Goal: Task Accomplishment & Management: Manage account settings

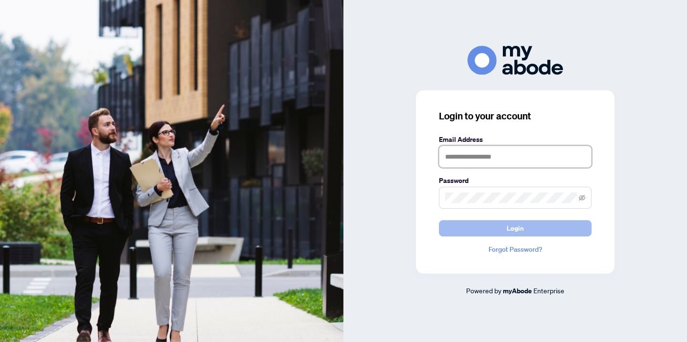
type input "**********"
click at [522, 231] on span "Login" at bounding box center [515, 228] width 17 height 15
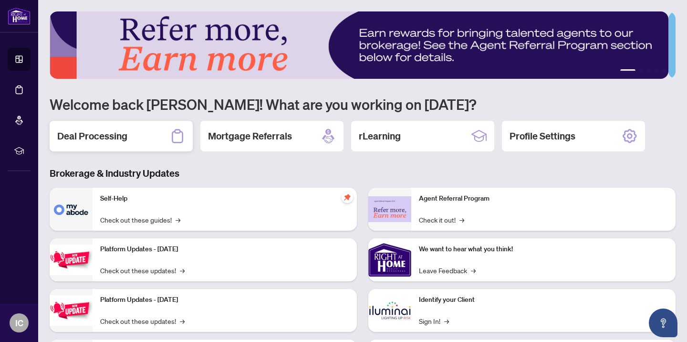
click at [91, 137] on h2 "Deal Processing" at bounding box center [92, 135] width 70 height 13
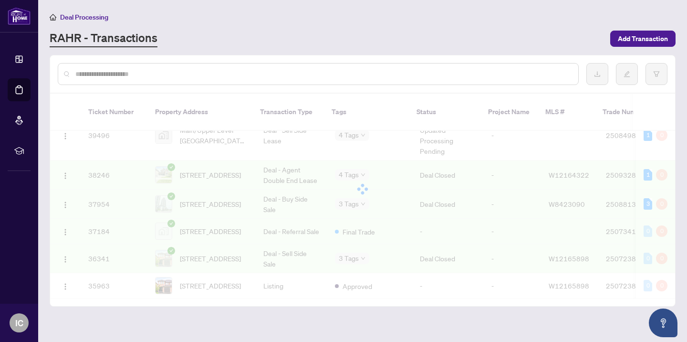
scroll to position [701, 0]
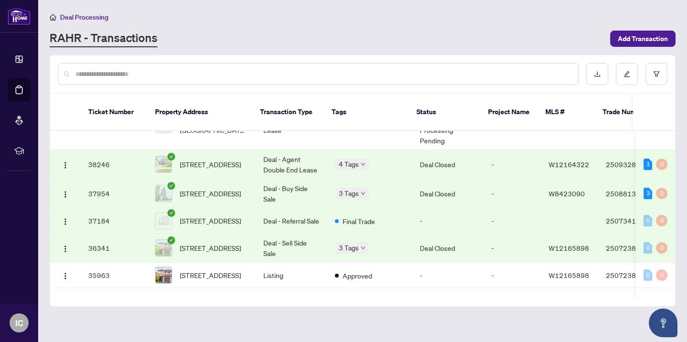
click at [207, 243] on span "[STREET_ADDRESS]" at bounding box center [210, 248] width 61 height 11
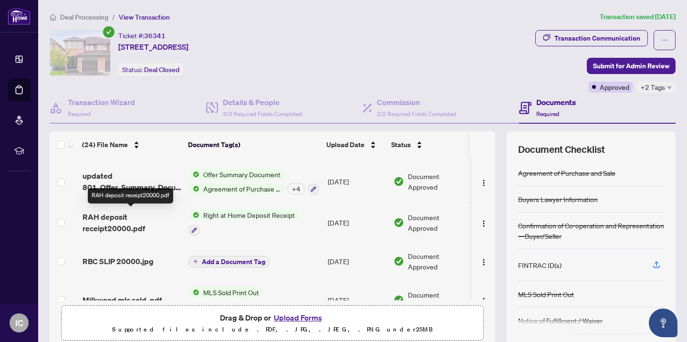
scroll to position [523, 0]
click at [93, 212] on span "RAH deposit receipt20000.pdf" at bounding box center [132, 221] width 99 height 23
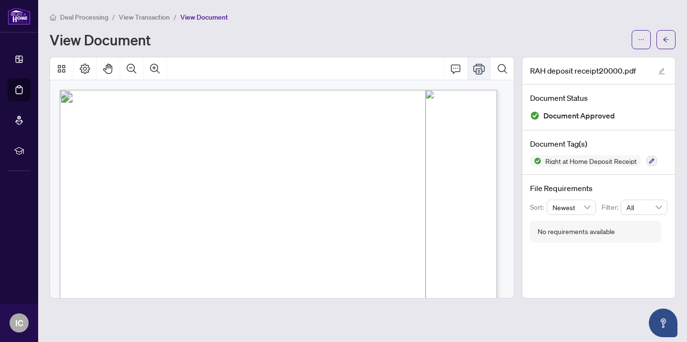
click at [477, 71] on icon "Print" at bounding box center [479, 68] width 11 height 11
click at [476, 72] on icon "Print" at bounding box center [479, 68] width 11 height 11
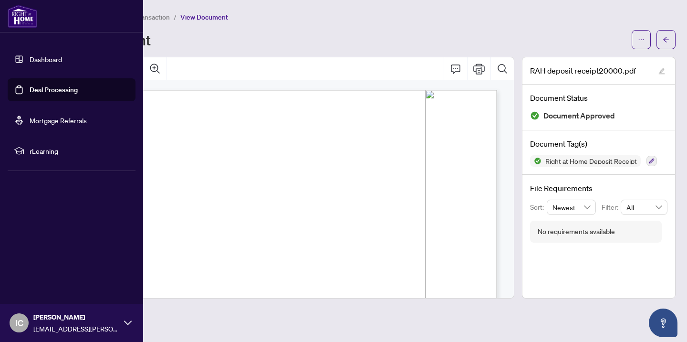
click at [30, 93] on link "Deal Processing" at bounding box center [54, 89] width 48 height 9
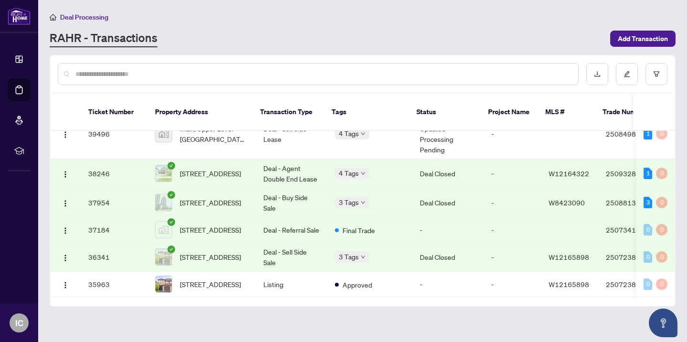
scroll to position [697, 0]
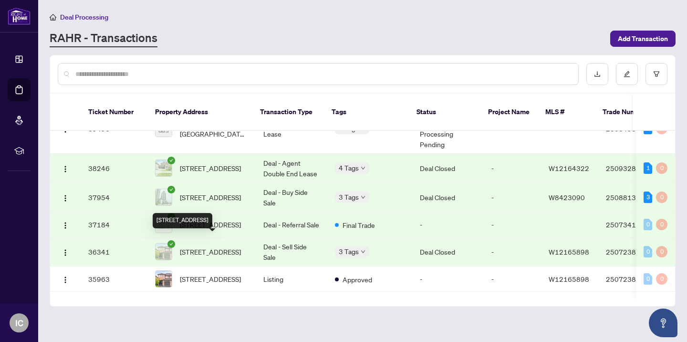
click at [200, 249] on span "[STREET_ADDRESS]" at bounding box center [210, 251] width 61 height 11
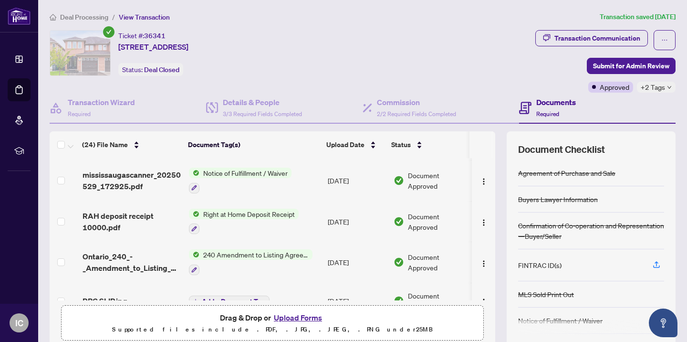
scroll to position [724, 0]
click at [113, 210] on span "RAH deposit receipt 10000.pdf" at bounding box center [132, 221] width 99 height 23
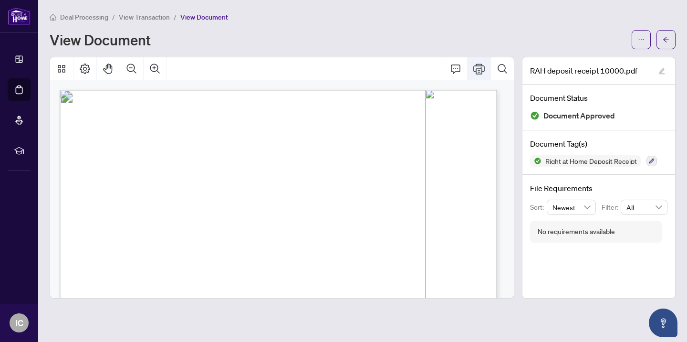
click at [480, 67] on icon "Print" at bounding box center [479, 68] width 11 height 11
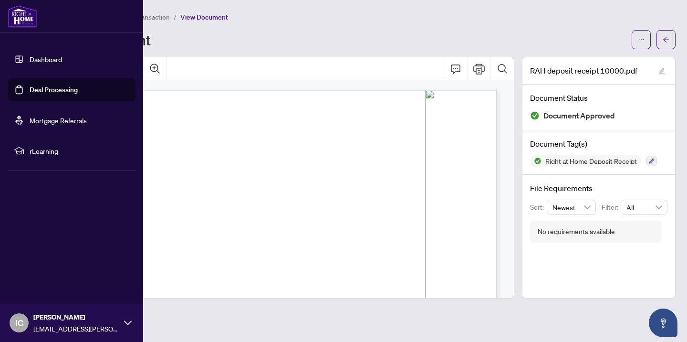
click at [33, 89] on link "Deal Processing" at bounding box center [54, 89] width 48 height 9
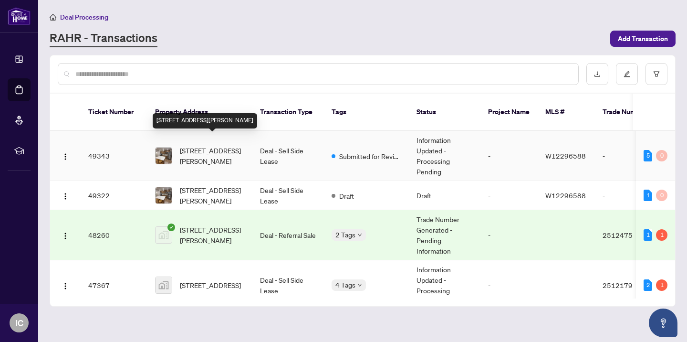
click at [199, 145] on span "[STREET_ADDRESS][PERSON_NAME]" at bounding box center [212, 155] width 65 height 21
